Goal: Information Seeking & Learning: Learn about a topic

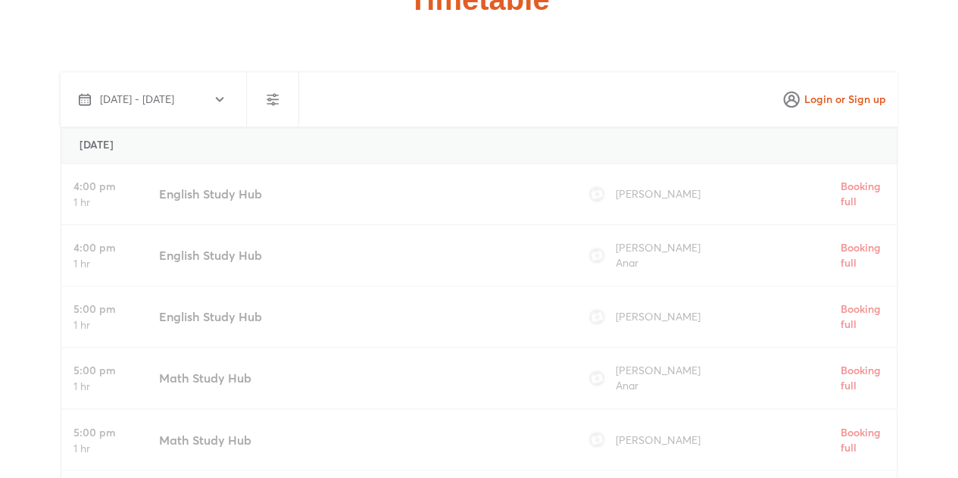
scroll to position [3912, 0]
click at [62, 163] on div "4:00 pm 1 hr English Study Hub Kirti Deora Booking full" at bounding box center [479, 193] width 837 height 61
drag, startPoint x: 62, startPoint y: 95, endPoint x: 465, endPoint y: 120, distance: 403.7
click at [465, 163] on div "4:00 pm 1 hr English Study Hub Kirti Deora Booking full" at bounding box center [479, 193] width 837 height 61
click at [644, 186] on span "Kirti Deora" at bounding box center [657, 193] width 85 height 14
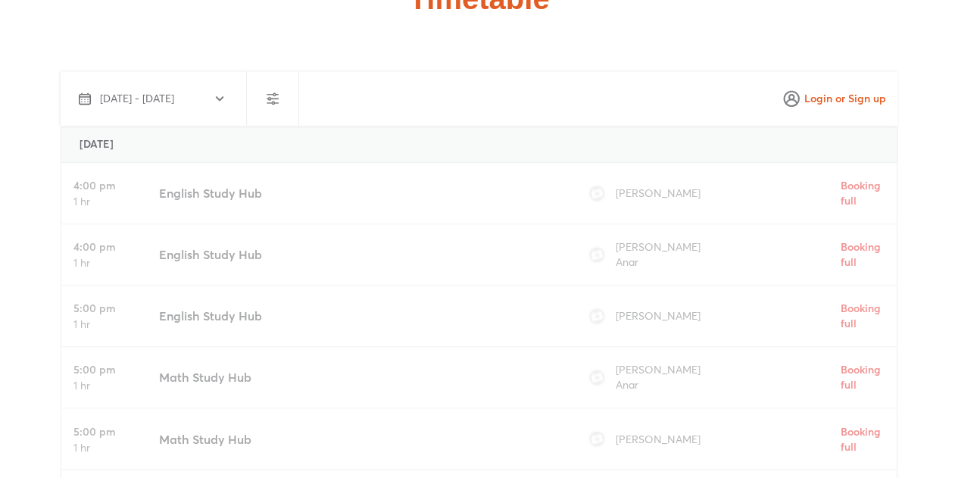
click at [644, 186] on span "Kirti Deora" at bounding box center [657, 193] width 85 height 14
drag, startPoint x: 644, startPoint y: 111, endPoint x: 639, endPoint y: 296, distance: 185.6
click at [639, 296] on div "Monday, August 25 4:00 pm 1 hr English Study Hub Kirti Deora Booking full 4:00 …" at bounding box center [479, 482] width 837 height 712
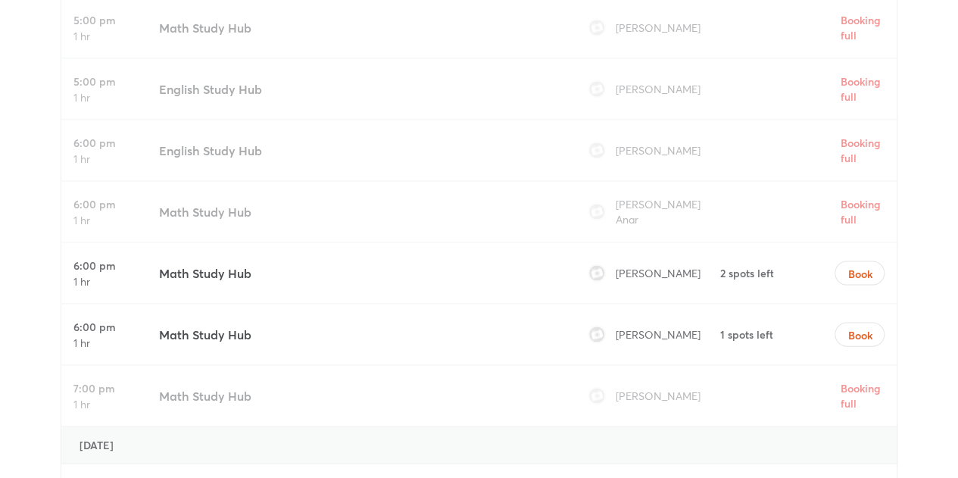
scroll to position [4323, 0]
click at [0, 300] on div "Penrith Tutoring Timetable" at bounding box center [479, 344] width 958 height 1605
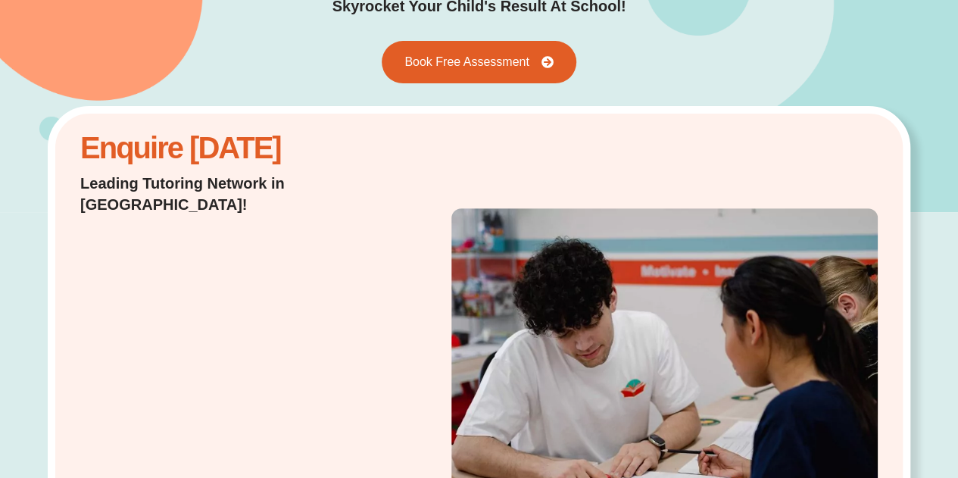
scroll to position [0, 0]
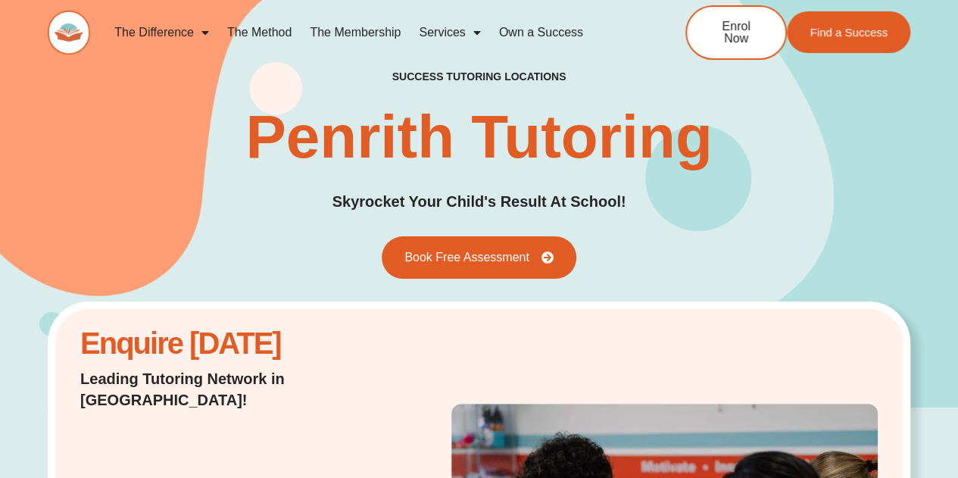
click at [257, 38] on link "The Method" at bounding box center [259, 32] width 83 height 35
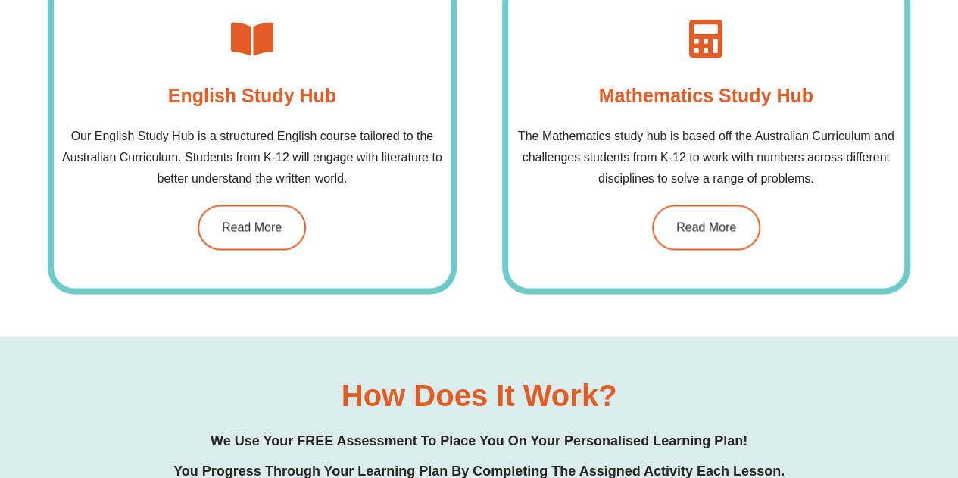
scroll to position [1211, 0]
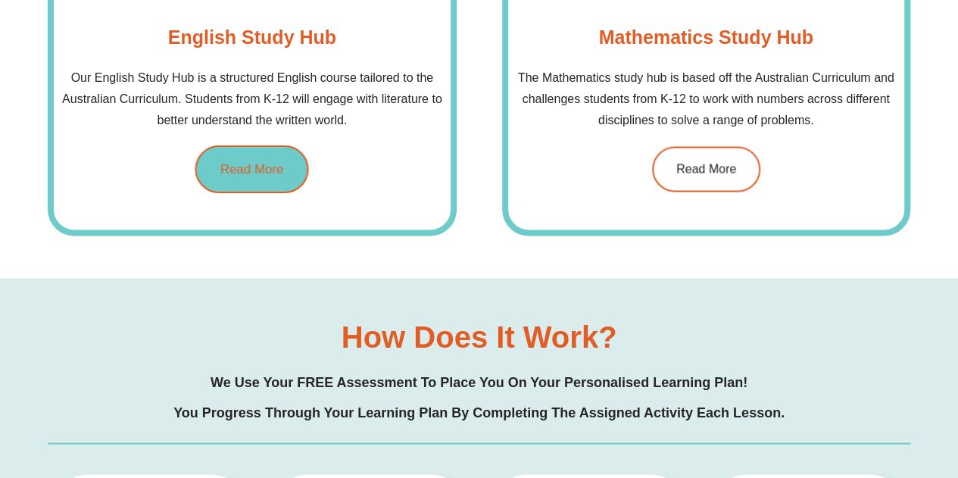
click at [254, 162] on span "Read More" at bounding box center [251, 168] width 63 height 13
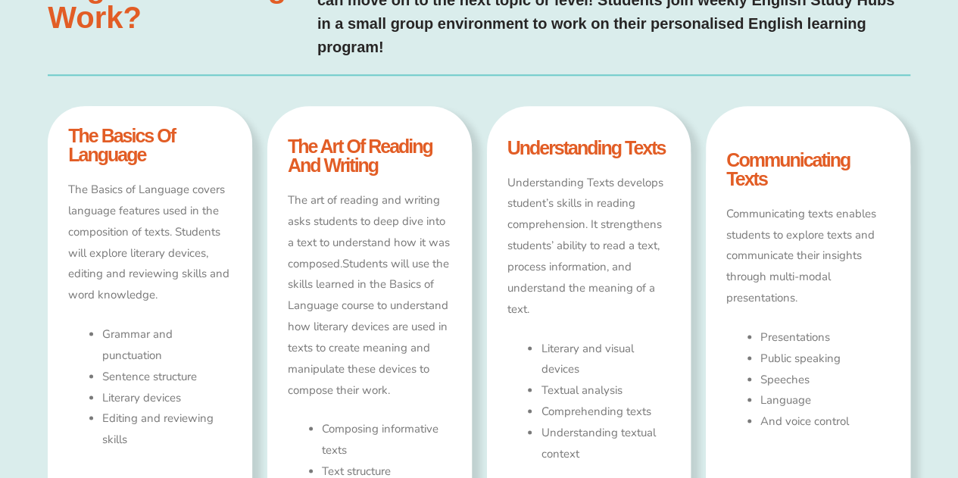
scroll to position [816, 0]
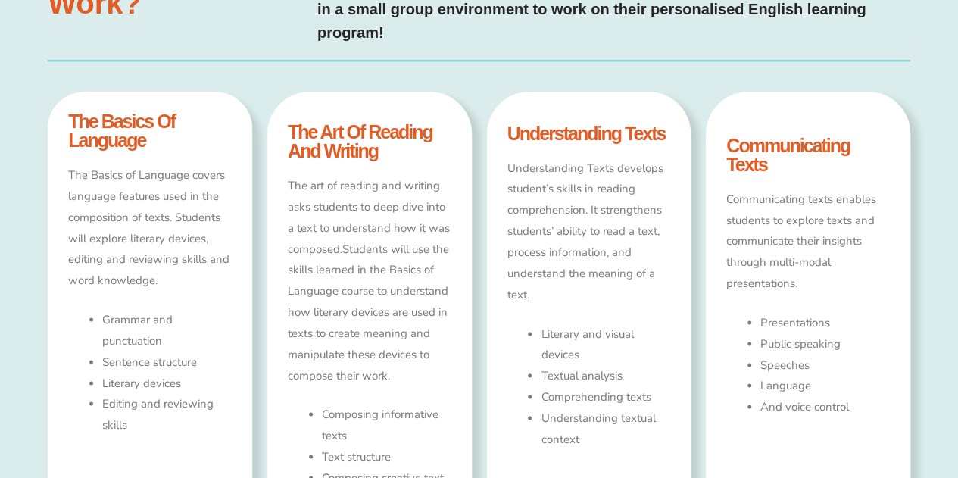
click at [145, 175] on p "The Basics of Language covers language features used in the composition of text…" at bounding box center [150, 228] width 164 height 126
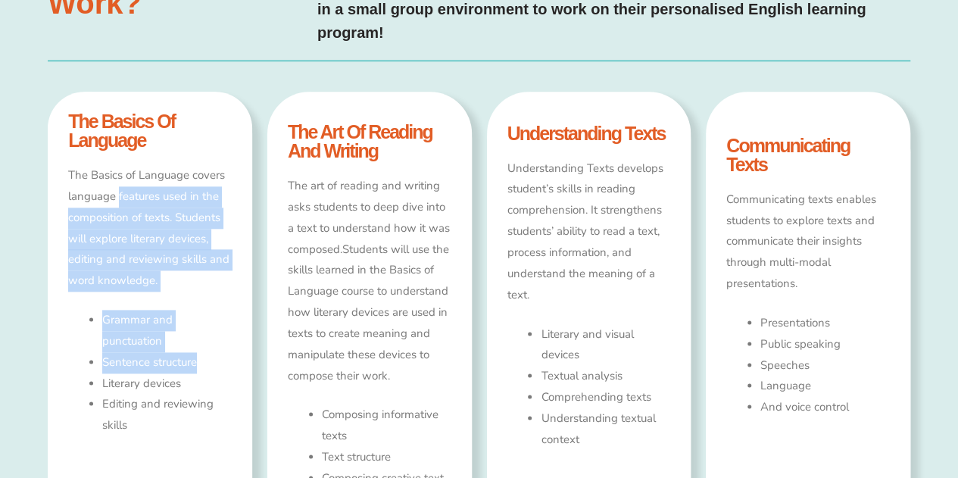
drag, startPoint x: 145, startPoint y: 175, endPoint x: 184, endPoint y: 340, distance: 169.5
click at [184, 340] on div "The Basics of Language covers language features used in the composition of text…" at bounding box center [150, 362] width 164 height 394
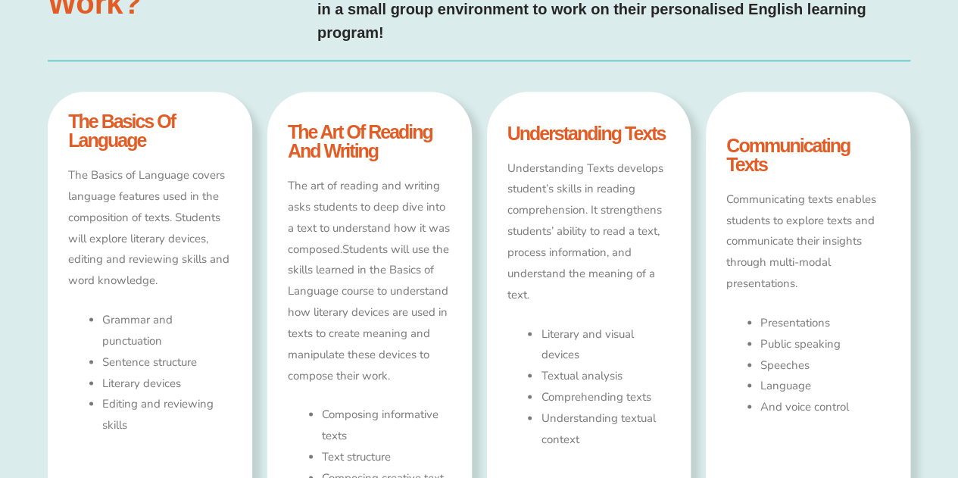
click at [636, 205] on p "Understanding Texts develops student’s skills in reading comprehension. It stre…" at bounding box center [589, 232] width 164 height 148
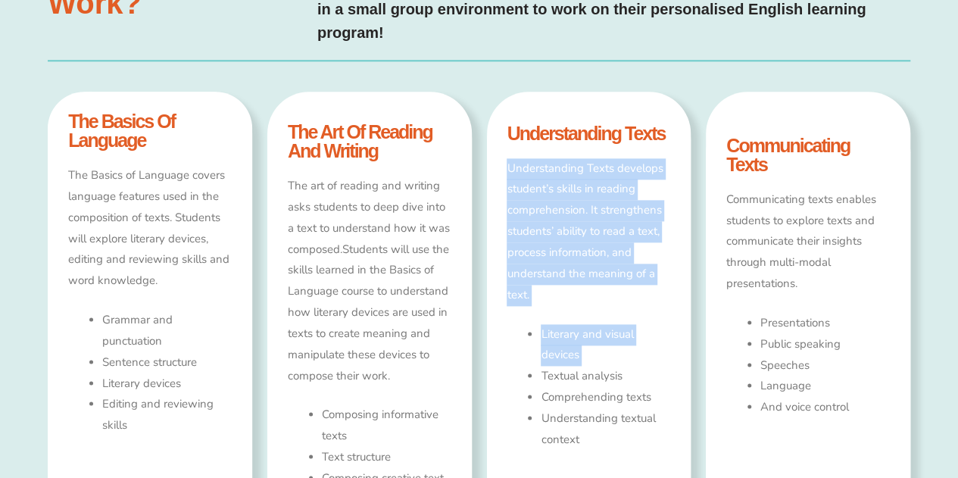
drag, startPoint x: 636, startPoint y: 205, endPoint x: 622, endPoint y: 337, distance: 132.5
click at [622, 337] on div "Understanding Texts develops student’s skills in reading comprehension. It stre…" at bounding box center [589, 343] width 164 height 371
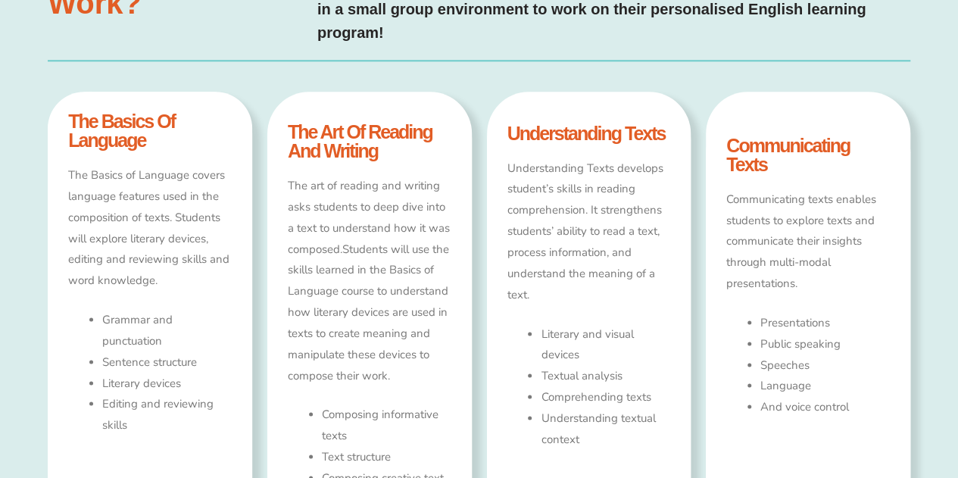
click at [753, 239] on p "Communicating texts enables students to explore texts and communicate their ins…" at bounding box center [808, 241] width 164 height 105
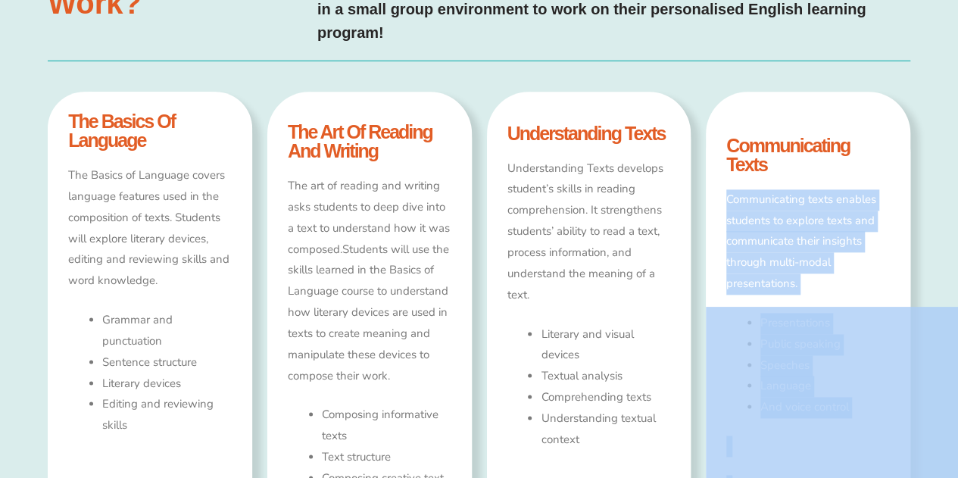
drag, startPoint x: 753, startPoint y: 239, endPoint x: 755, endPoint y: 307, distance: 68.9
click at [50, 23] on div "How Does english Tutoring Work? Our English Tutoring Program is based on the Au…" at bounding box center [479, 260] width 862 height 753
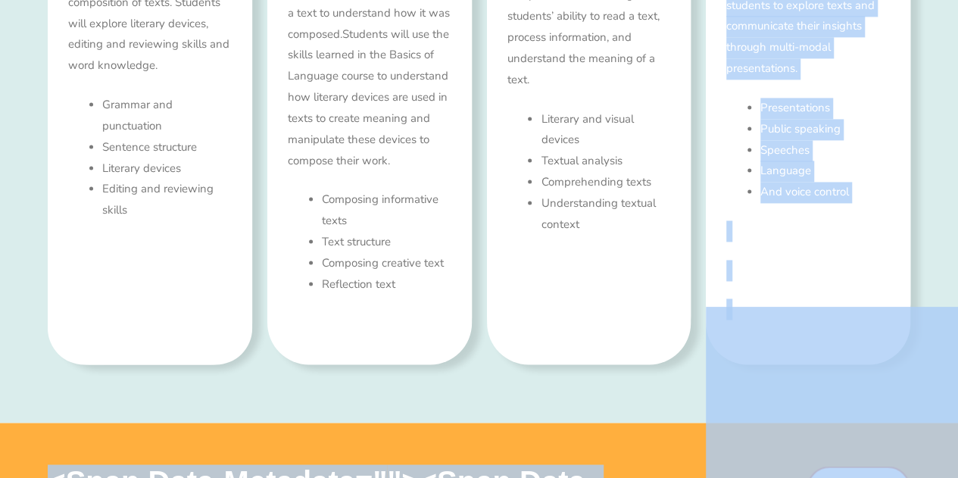
click at [803, 64] on div "Communicating texts enables students to explore texts and communicate their ins…" at bounding box center [808, 146] width 164 height 345
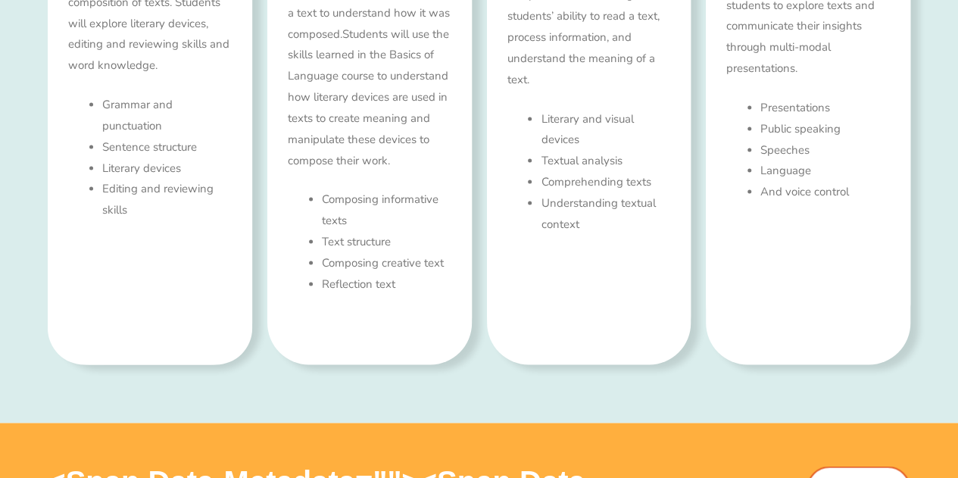
scroll to position [0, 0]
click at [788, 119] on li "Public speaking" at bounding box center [824, 129] width 129 height 21
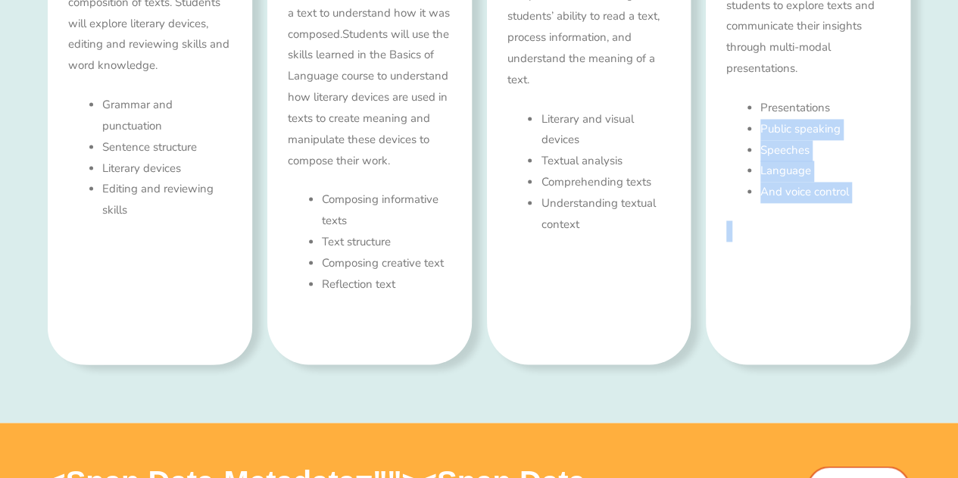
drag, startPoint x: 788, startPoint y: 95, endPoint x: 817, endPoint y: 203, distance: 112.0
click at [817, 203] on div "Communicating texts enables students to explore texts and communicate their ins…" at bounding box center [808, 146] width 164 height 345
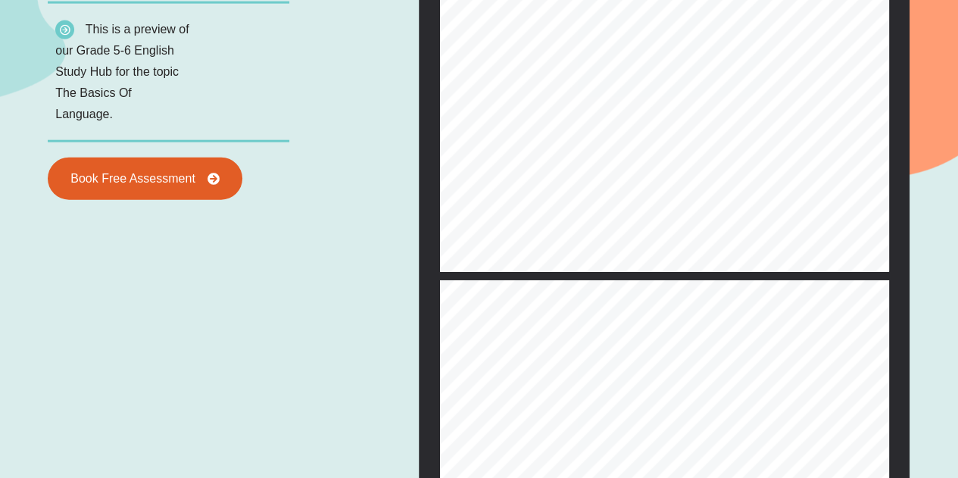
scroll to position [1834, 0]
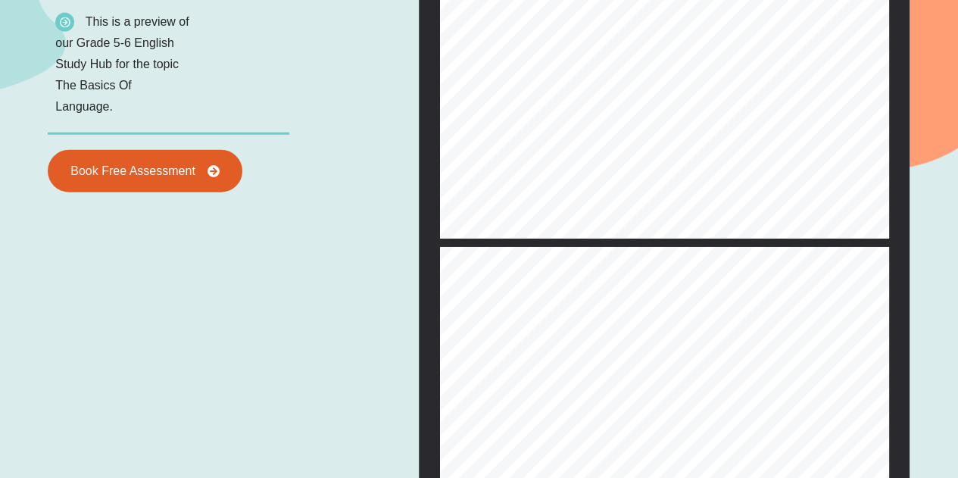
type input "*"
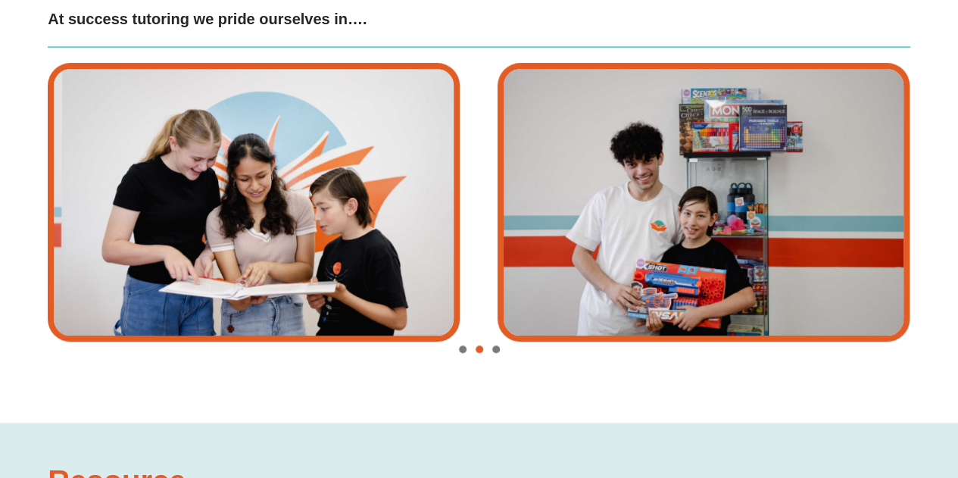
scroll to position [3334, 0]
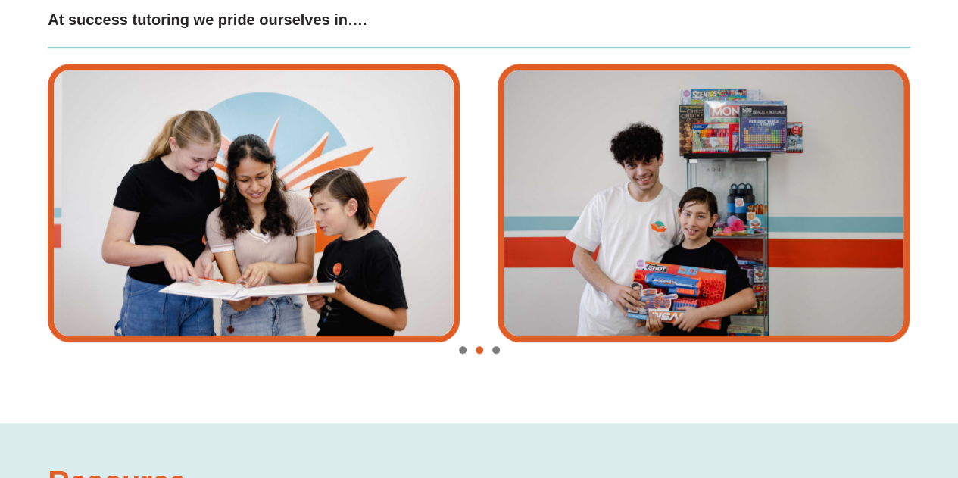
click at [459, 340] on div "Image Carousel" at bounding box center [479, 350] width 862 height 21
click at [489, 340] on div "Image Carousel" at bounding box center [479, 350] width 862 height 21
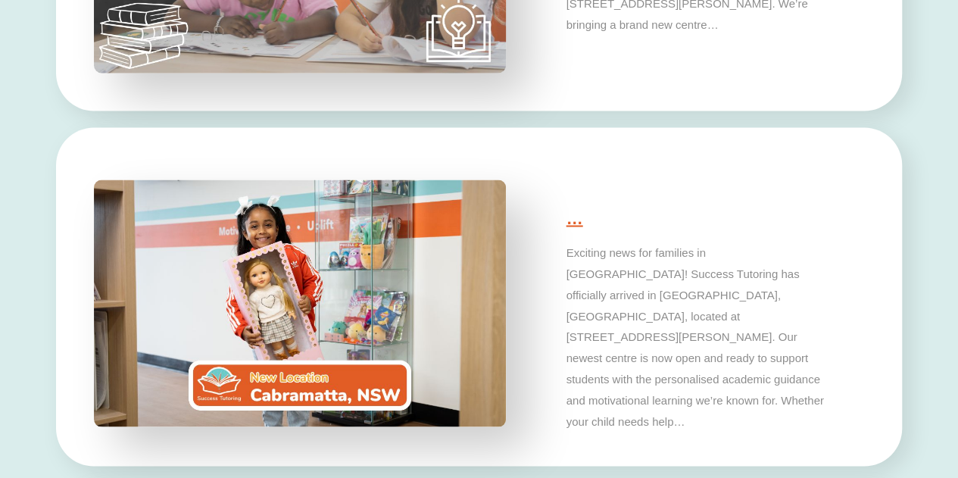
scroll to position [4112, 0]
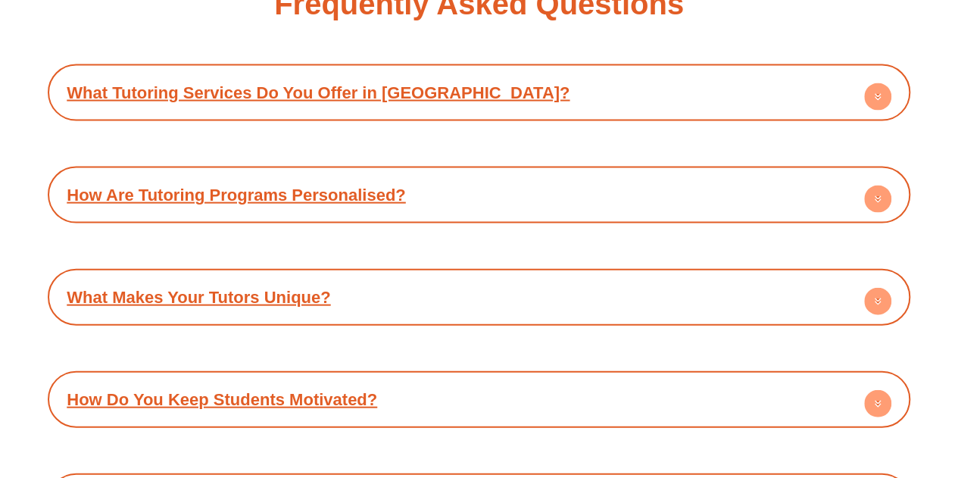
scroll to position [7283, 0]
click at [409, 276] on div "What Makes Your Tutors Unique?" at bounding box center [478, 297] width 847 height 42
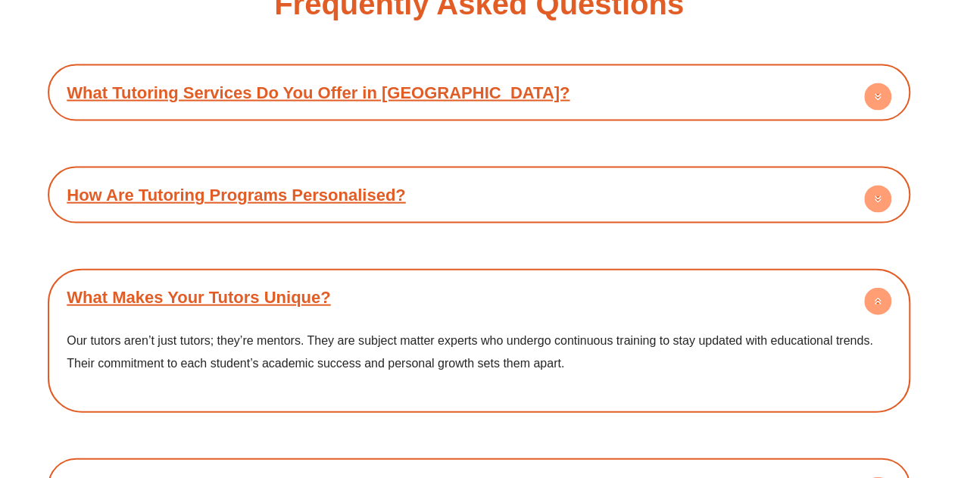
click at [242, 334] on span "Our tutors aren’t just tutors; they’re mentors. They are subject matter experts…" at bounding box center [470, 352] width 806 height 36
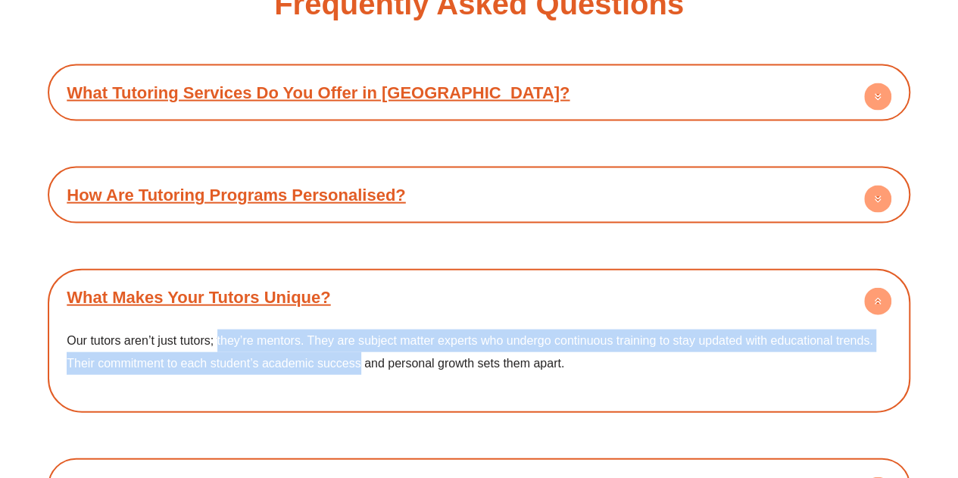
drag, startPoint x: 242, startPoint y: 232, endPoint x: 328, endPoint y: 252, distance: 87.8
click at [328, 334] on span "Our tutors aren’t just tutors; they’re mentors. They are subject matter experts…" at bounding box center [470, 352] width 806 height 36
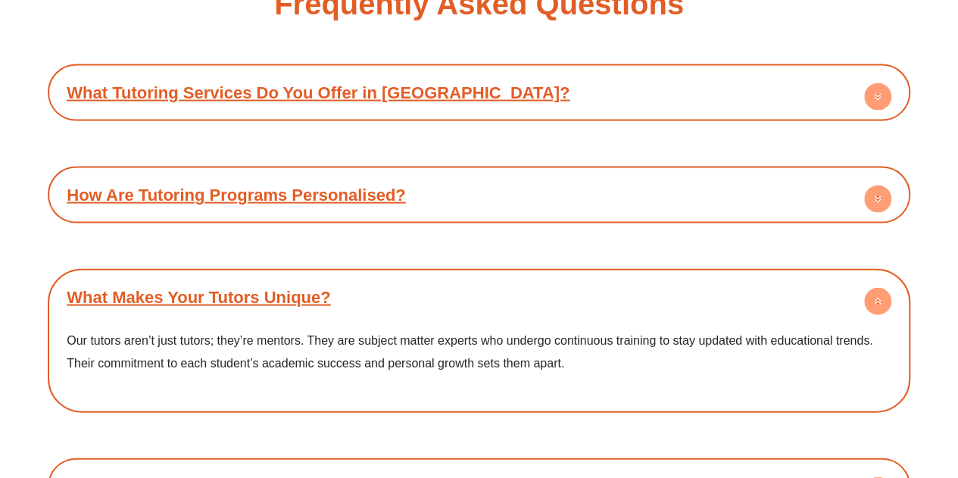
click at [292, 186] on link "How Are Tutoring Programs Personalised?" at bounding box center [236, 195] width 338 height 19
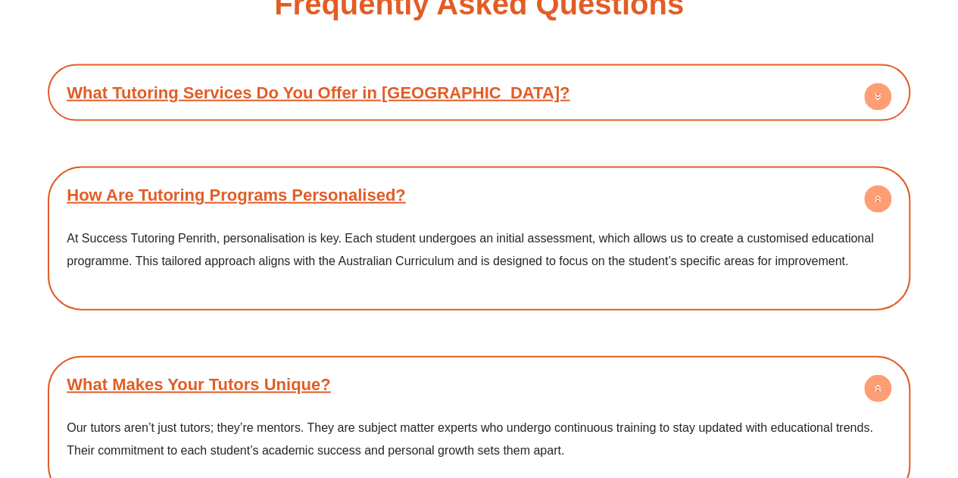
click at [281, 227] on p "At Success Tutoring Penrith, personalisation is key. Each student undergoes an …" at bounding box center [479, 249] width 825 height 45
drag, startPoint x: 281, startPoint y: 151, endPoint x: 326, endPoint y: 159, distance: 45.4
click at [326, 227] on p "At Success Tutoring Penrith, personalisation is key. Each student undergoes an …" at bounding box center [479, 249] width 825 height 45
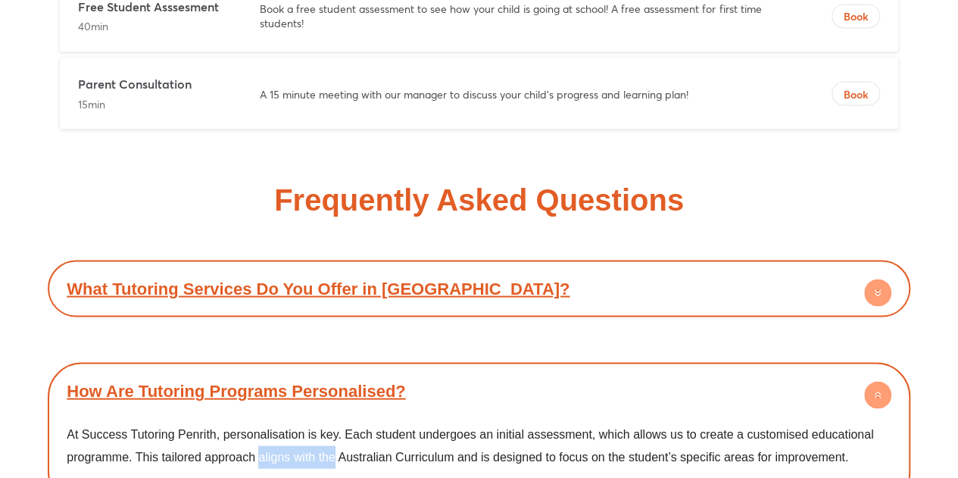
scroll to position [7087, 0]
click at [326, 260] on div "What Tutoring Services Do You Offer in Sydney? A: Success Tutoring Penrith in S…" at bounding box center [479, 288] width 862 height 57
click at [321, 279] on link "What Tutoring Services Do You Offer in Sydney?" at bounding box center [318, 288] width 503 height 19
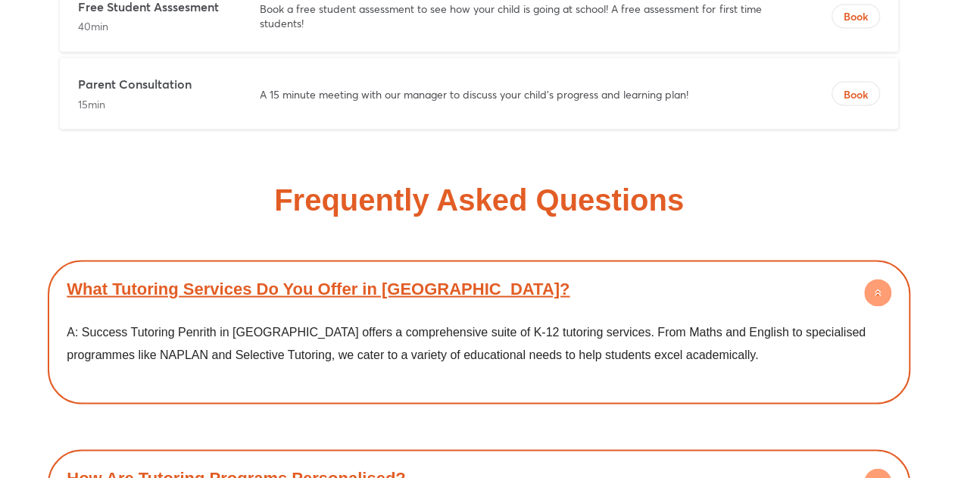
click at [323, 325] on span "A: Success Tutoring Penrith in Sydney offers a comprehensive suite of K-12 tuto…" at bounding box center [466, 343] width 799 height 36
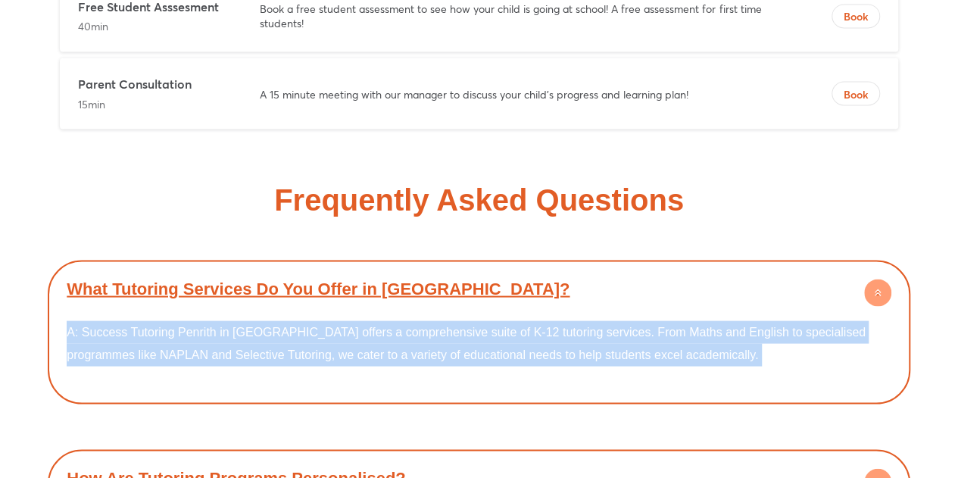
drag, startPoint x: 323, startPoint y: 229, endPoint x: 328, endPoint y: 266, distance: 37.5
click at [328, 309] on div "A: Success Tutoring Penrith in Sydney offers a comprehensive suite of K-12 tuto…" at bounding box center [478, 352] width 847 height 87
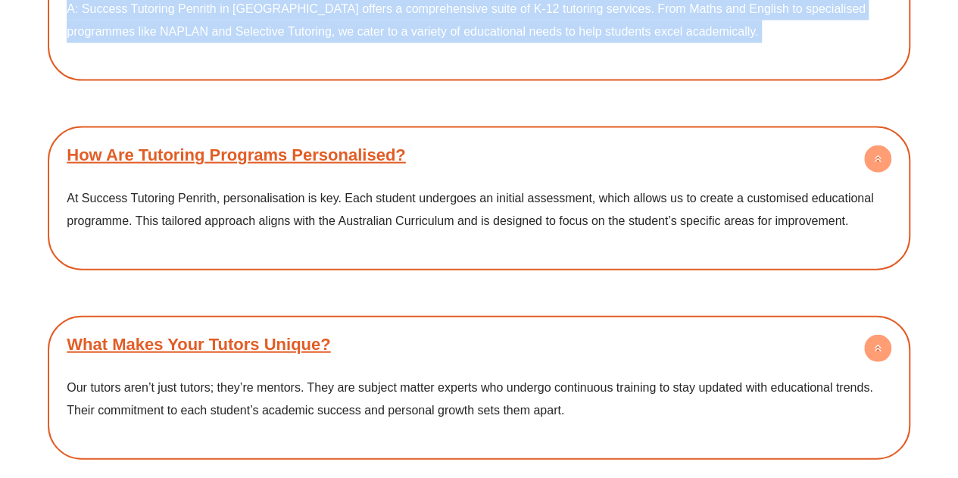
scroll to position [7505, 0]
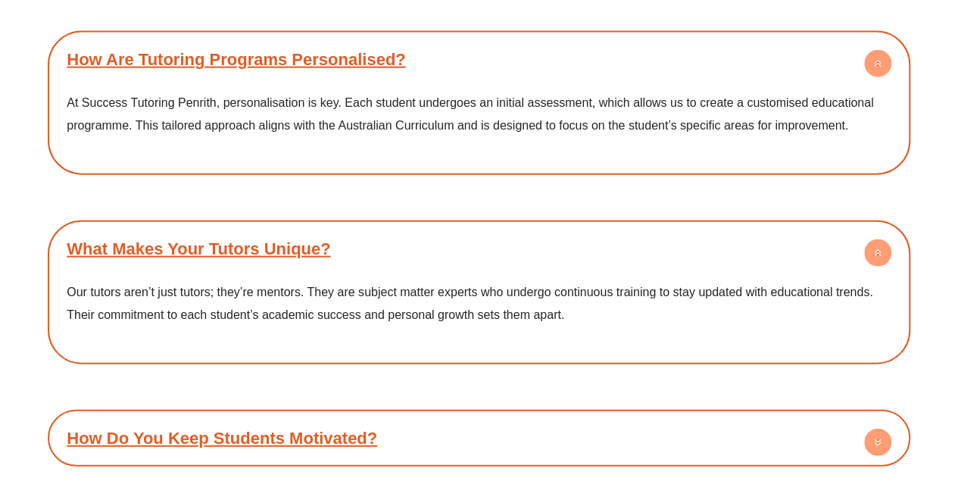
click at [321, 429] on link "How Do You Keep Students Motivated?" at bounding box center [222, 438] width 310 height 19
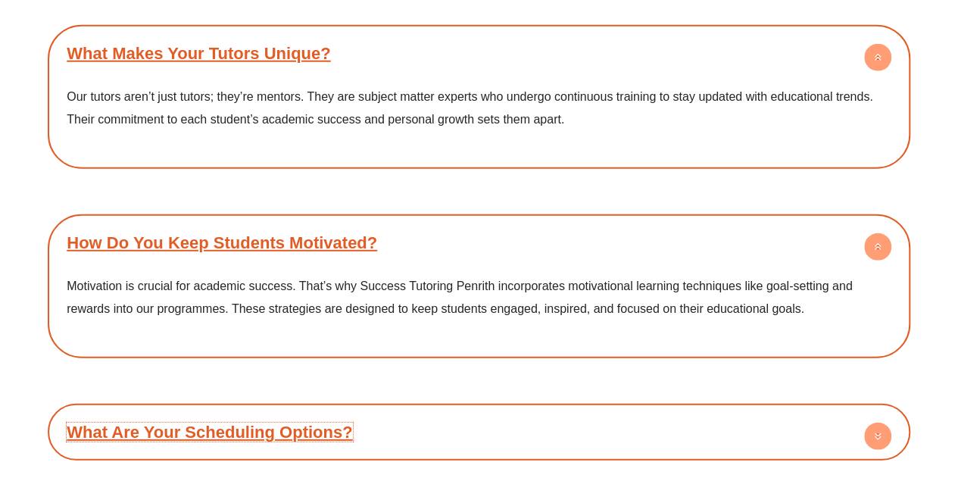
click at [321, 423] on link "What Are Your Scheduling Options?" at bounding box center [209, 432] width 285 height 19
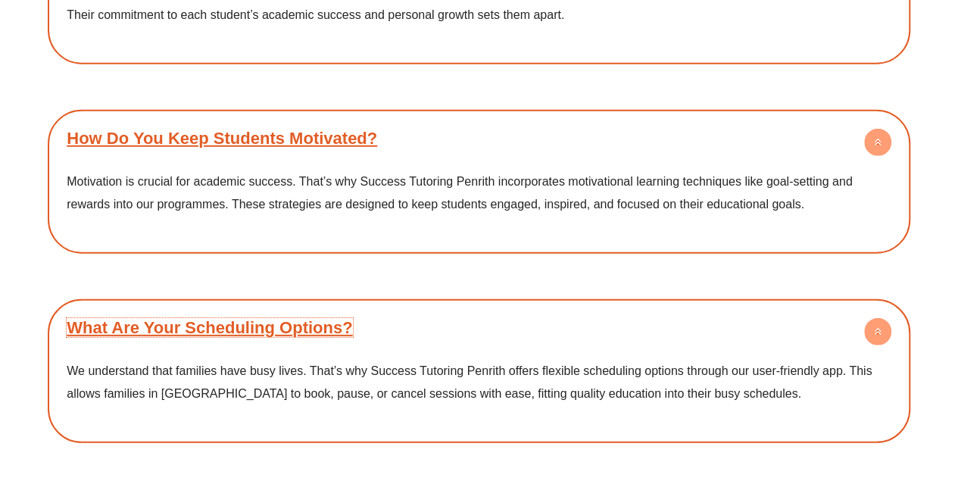
scroll to position [7820, 0]
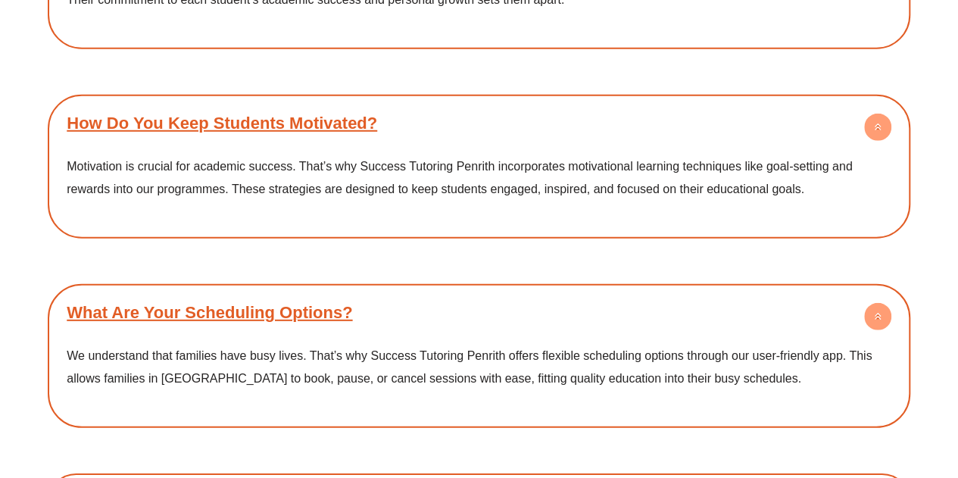
click at [413, 345] on p "We understand that families have busy lives. That’s why Success Tutoring Penrit…" at bounding box center [479, 367] width 825 height 45
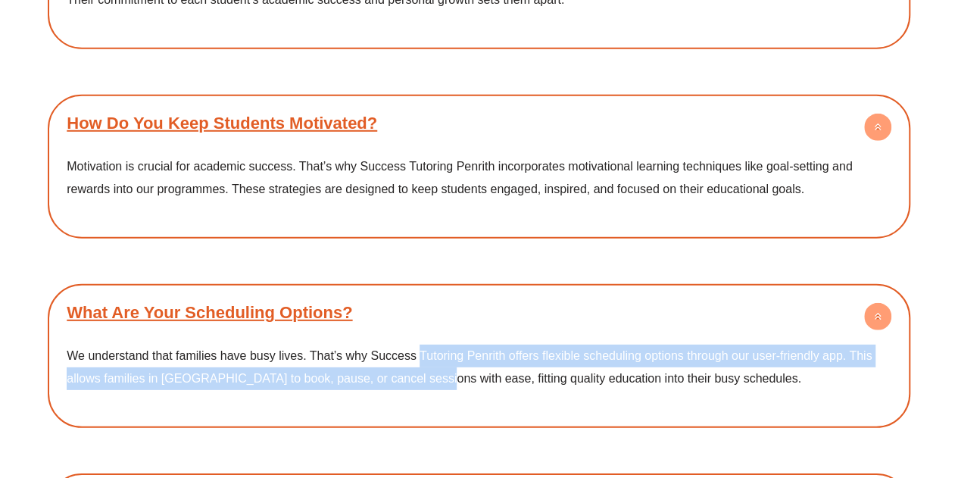
drag, startPoint x: 413, startPoint y: 279, endPoint x: 438, endPoint y: 250, distance: 38.2
click at [438, 345] on p "We understand that families have busy lives. That’s why Success Tutoring Penrit…" at bounding box center [479, 367] width 825 height 45
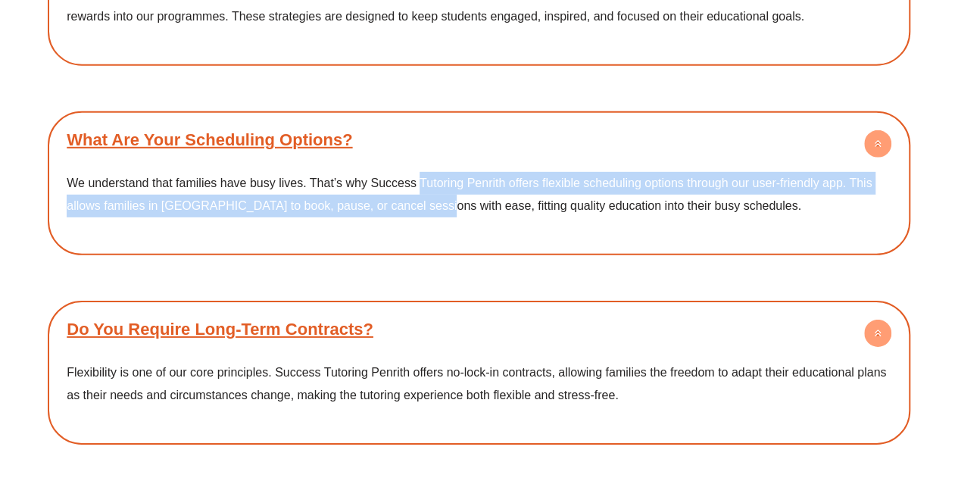
scroll to position [7995, 0]
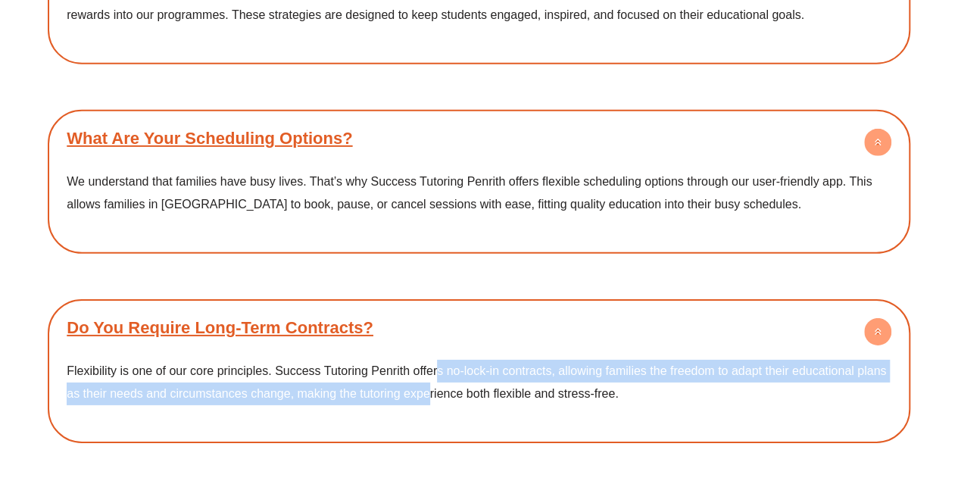
drag, startPoint x: 438, startPoint y: 250, endPoint x: 426, endPoint y: 292, distance: 43.4
click at [426, 348] on div "Flexibility is one of our core principles. Success Tutoring Penrith offers no-l…" at bounding box center [478, 391] width 847 height 87
click at [426, 360] on p "Flexibility is one of our core principles. Success Tutoring Penrith offers no-l…" at bounding box center [479, 382] width 825 height 45
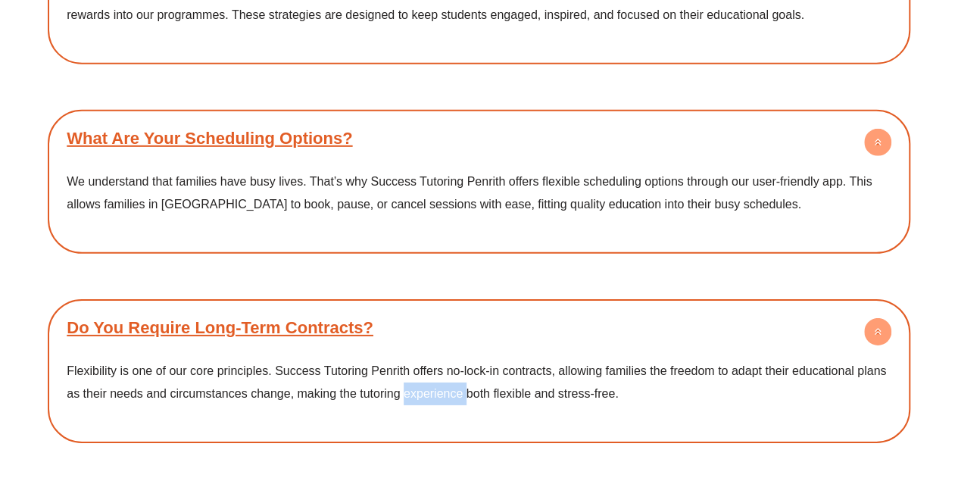
click at [426, 360] on p "Flexibility is one of our core principles. Success Tutoring Penrith offers no-l…" at bounding box center [479, 382] width 825 height 45
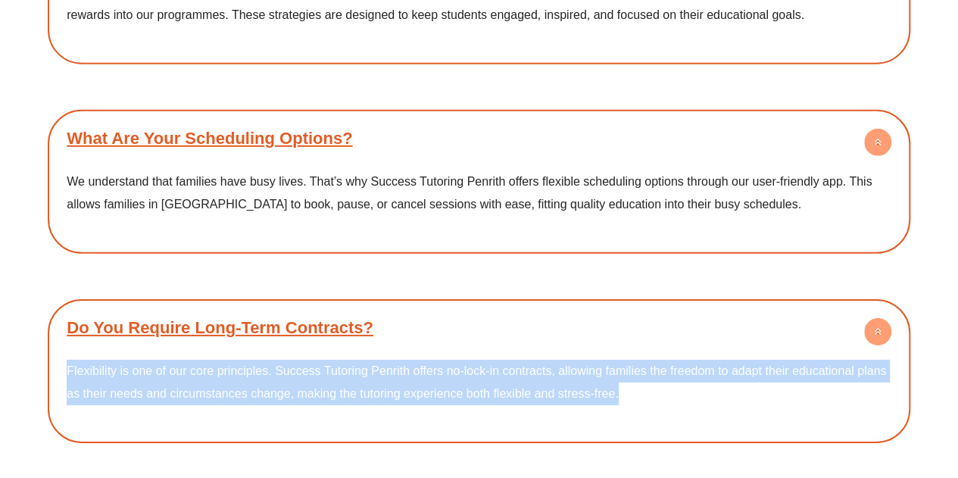
click at [426, 360] on p "Flexibility is one of our core principles. Success Tutoring Penrith offers no-l…" at bounding box center [479, 382] width 825 height 45
drag, startPoint x: 426, startPoint y: 292, endPoint x: 410, endPoint y: 299, distance: 16.9
click at [410, 348] on div "Flexibility is one of our core principles. Success Tutoring Penrith offers no-l…" at bounding box center [478, 391] width 847 height 87
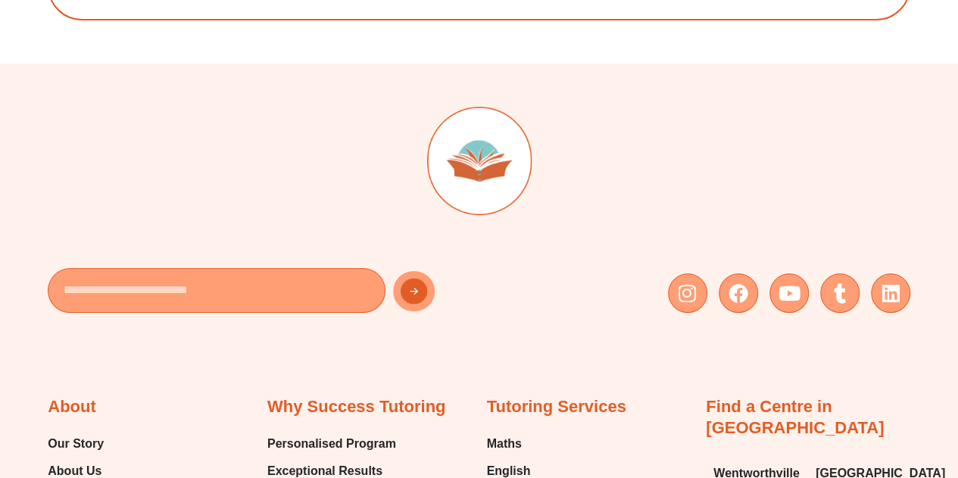
scroll to position [8419, 0]
